Goal: Information Seeking & Learning: Learn about a topic

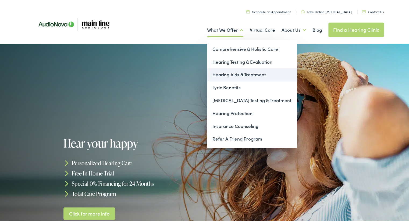
click at [214, 75] on link "Hearing Aids & Treatment" at bounding box center [252, 73] width 90 height 13
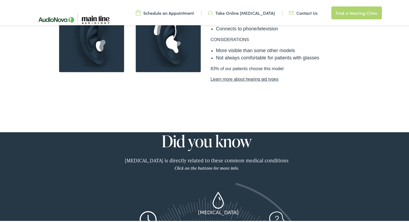
scroll to position [457, 0]
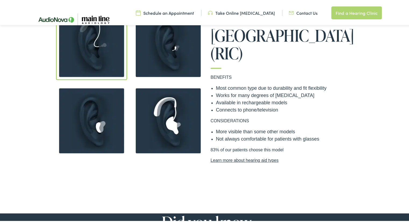
click at [171, 46] on img at bounding box center [168, 43] width 71 height 71
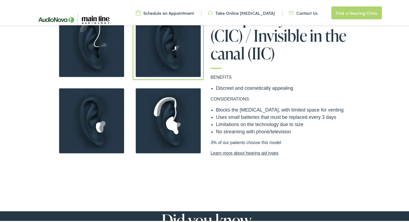
scroll to position [404, 0]
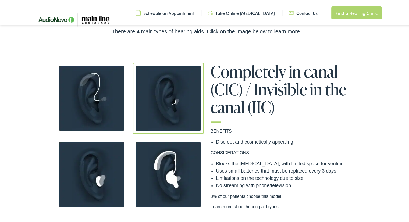
click at [88, 98] on img at bounding box center [91, 97] width 71 height 71
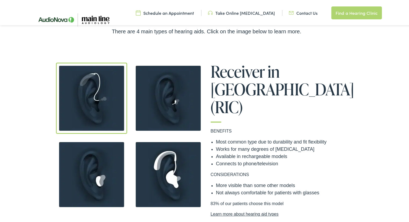
click at [172, 106] on img at bounding box center [168, 97] width 71 height 71
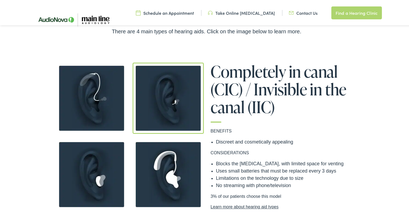
scroll to position [430, 0]
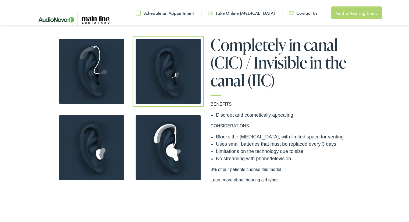
click at [107, 150] on img at bounding box center [91, 146] width 71 height 71
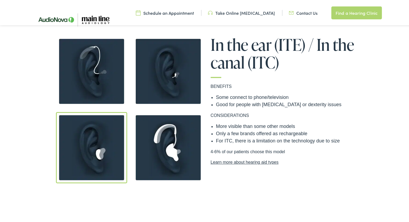
click at [165, 148] on img at bounding box center [168, 146] width 71 height 71
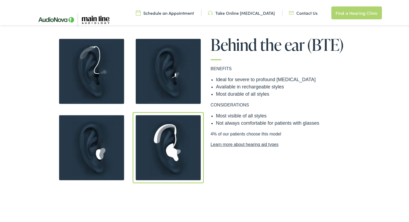
click at [103, 86] on img at bounding box center [91, 70] width 71 height 71
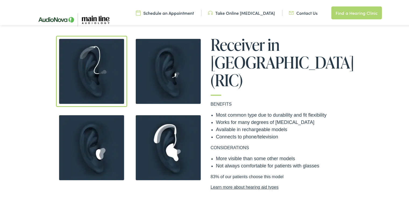
click at [182, 77] on img at bounding box center [168, 70] width 71 height 71
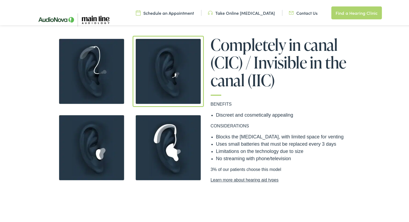
click at [104, 140] on img at bounding box center [91, 146] width 71 height 71
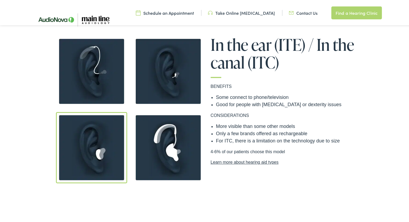
click at [154, 142] on img at bounding box center [168, 146] width 71 height 71
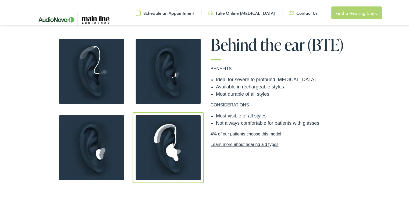
click at [95, 141] on img at bounding box center [91, 146] width 71 height 71
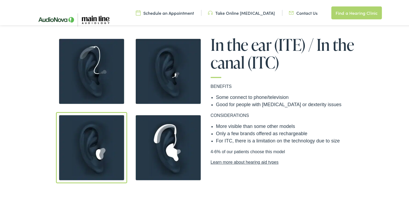
click at [159, 145] on img at bounding box center [168, 146] width 71 height 71
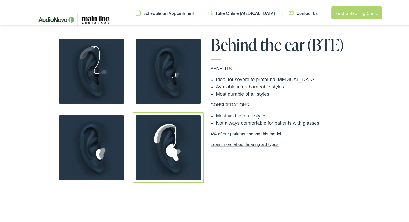
click at [177, 79] on img at bounding box center [168, 70] width 71 height 71
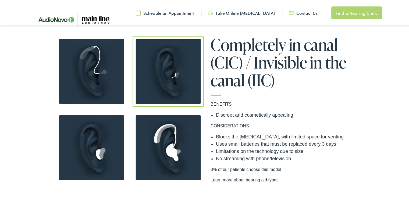
click at [96, 84] on img at bounding box center [91, 70] width 71 height 71
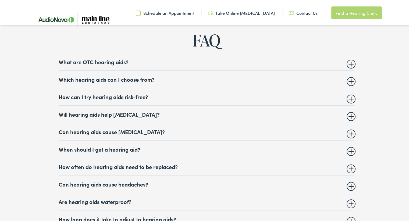
scroll to position [2045, 0]
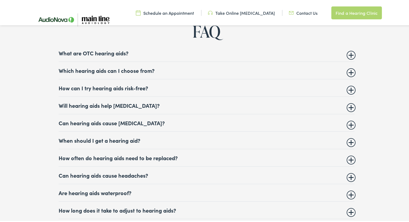
click at [354, 65] on div "FAQ What are OTC hearing aids? Over-the-counter (OTC) hearing aids are hearing …" at bounding box center [206, 208] width 380 height 372
click at [346, 69] on summary "Which hearing aids can I choose from?" at bounding box center [207, 69] width 296 height 6
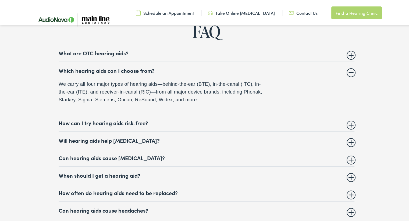
click at [351, 119] on summary "How can I try hearing aids risk-free?" at bounding box center [207, 122] width 296 height 6
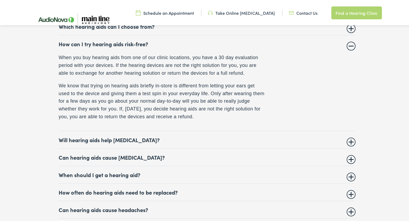
scroll to position [2099, 0]
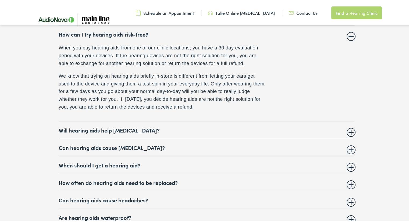
click at [348, 127] on summary "Will hearing aids help [MEDICAL_DATA]?" at bounding box center [207, 129] width 296 height 6
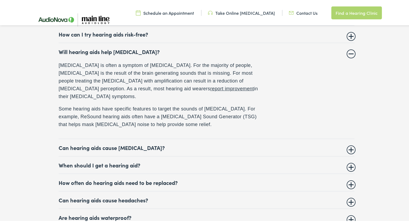
click at [348, 140] on details "Can hearing aids cause [MEDICAL_DATA]? Hearing aids do not cause [MEDICAL_DATA]…" at bounding box center [207, 146] width 296 height 17
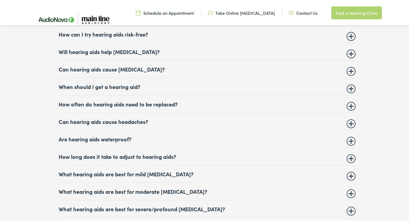
click at [348, 118] on summary "Can hearing aids cause headaches?" at bounding box center [207, 120] width 296 height 6
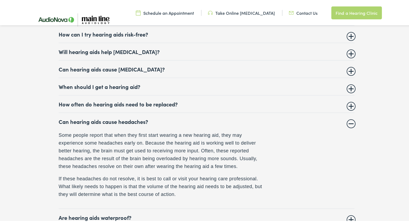
click at [349, 65] on summary "Can hearing aids cause [MEDICAL_DATA]?" at bounding box center [207, 68] width 296 height 6
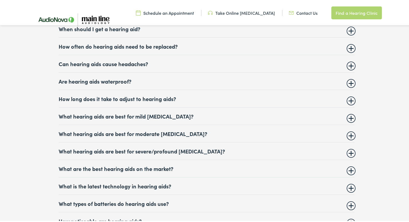
scroll to position [2260, 0]
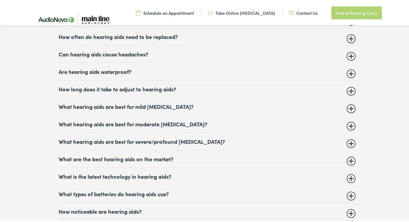
click at [351, 85] on summary "How long does it take to adjust to hearing aids?" at bounding box center [207, 88] width 296 height 6
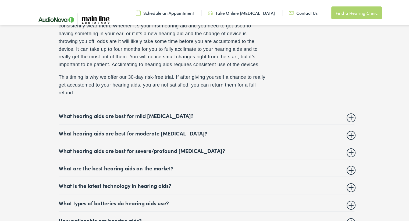
scroll to position [2255, 0]
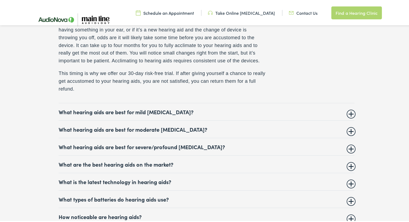
click at [346, 145] on details "What hearing aids are best for severe/profound [MEDICAL_DATA]? Your hearing car…" at bounding box center [207, 145] width 296 height 17
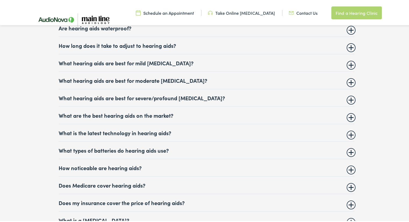
scroll to position [2194, 0]
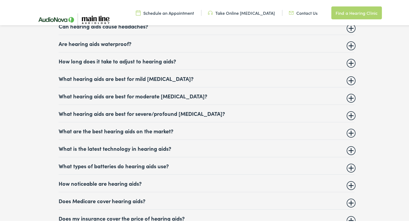
click at [345, 77] on details "What hearing aids are best for mild [MEDICAL_DATA]? It can be easy to miss mild…" at bounding box center [207, 77] width 296 height 17
click at [349, 74] on summary "What hearing aids are best for mild [MEDICAL_DATA]?" at bounding box center [207, 77] width 296 height 6
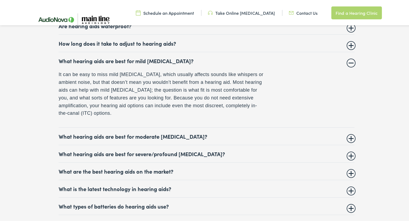
scroll to position [2221, 0]
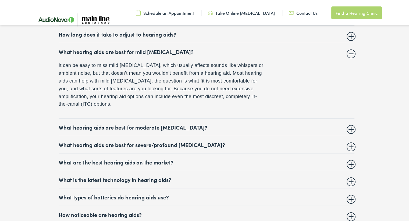
click at [347, 124] on summary "What hearing aids are best for moderate [MEDICAL_DATA]?" at bounding box center [207, 126] width 296 height 6
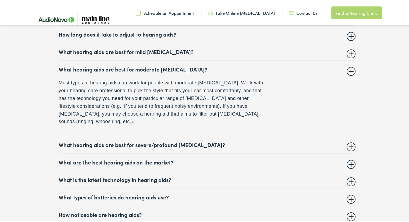
click at [348, 140] on summary "What hearing aids are best for severe/profound [MEDICAL_DATA]?" at bounding box center [207, 143] width 296 height 6
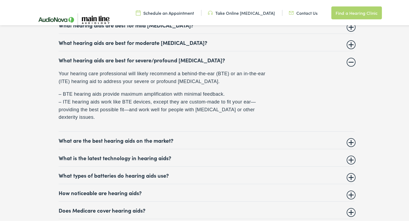
scroll to position [2248, 0]
click at [346, 136] on summary "What are the best hearing aids on the market?" at bounding box center [207, 139] width 296 height 6
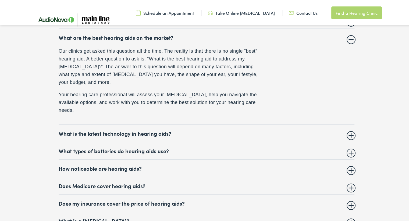
scroll to position [2302, 0]
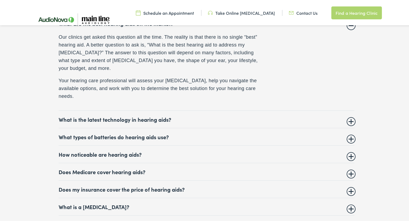
click at [350, 115] on summary "What is the latest technology in hearing aids?" at bounding box center [207, 118] width 296 height 6
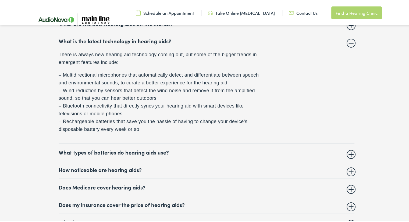
click at [347, 152] on details "What types of batteries do hearing aids use? Rechargeable lithium-ion batteries…" at bounding box center [207, 151] width 296 height 17
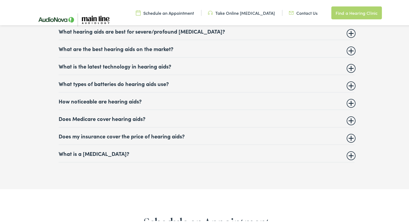
scroll to position [2248, 0]
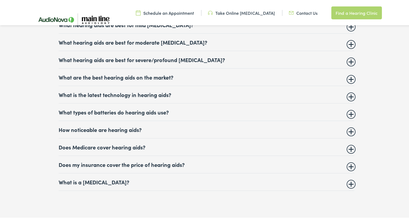
click at [349, 108] on summary "What types of batteries do hearing aids use?" at bounding box center [207, 111] width 296 height 6
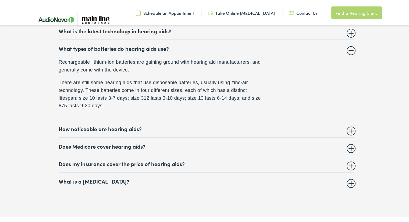
scroll to position [2329, 0]
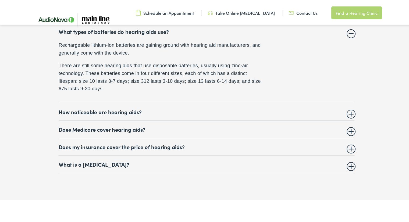
click at [351, 143] on summary "Does my insurance cover the price of hearing aids?" at bounding box center [207, 146] width 296 height 6
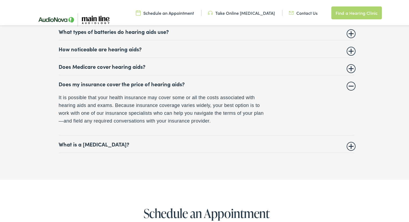
click at [349, 140] on summary "What is a [MEDICAL_DATA]?" at bounding box center [207, 143] width 296 height 6
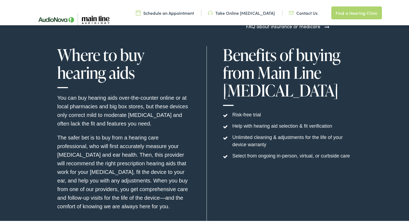
scroll to position [1575, 0]
